Goal: Task Accomplishment & Management: Use online tool/utility

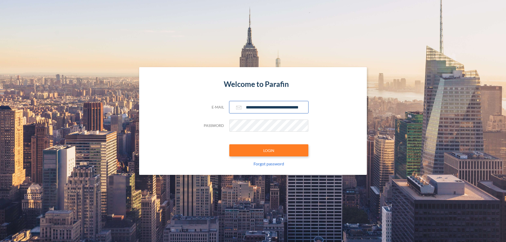
scroll to position [0, 8]
type input "**********"
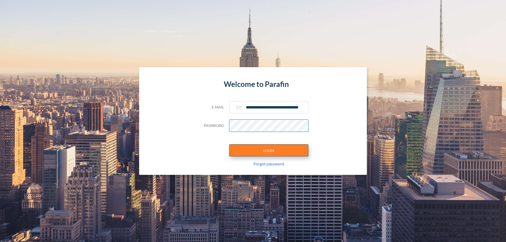
scroll to position [0, 0]
click at [269, 151] on button "LOGIN" at bounding box center [268, 151] width 79 height 12
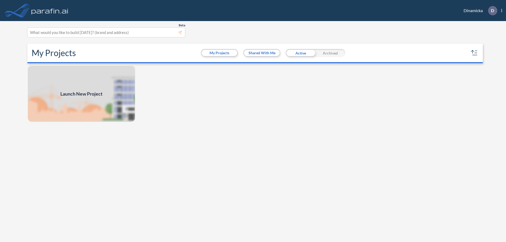
scroll to position [1, 0]
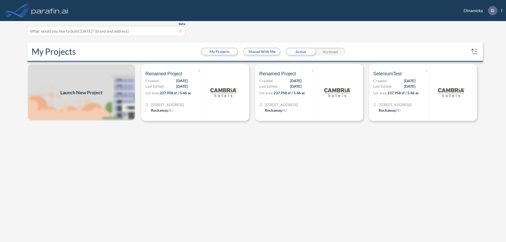
click at [82, 93] on span "Launch New Project" at bounding box center [81, 92] width 42 height 7
